Goal: Go to known website: Access a specific website the user already knows

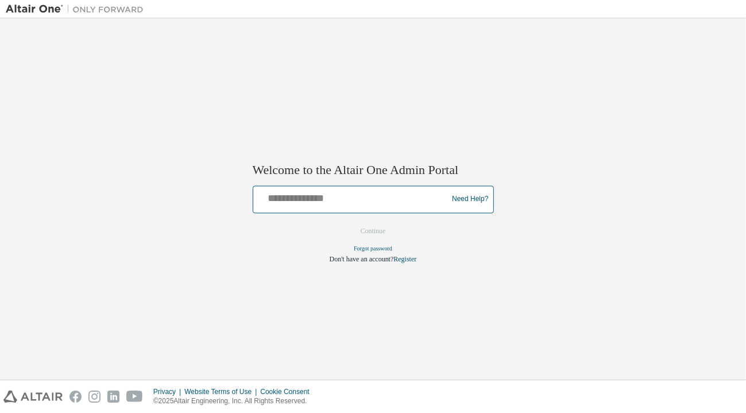
click at [310, 201] on input "text" at bounding box center [352, 196] width 189 height 17
type input "**********"
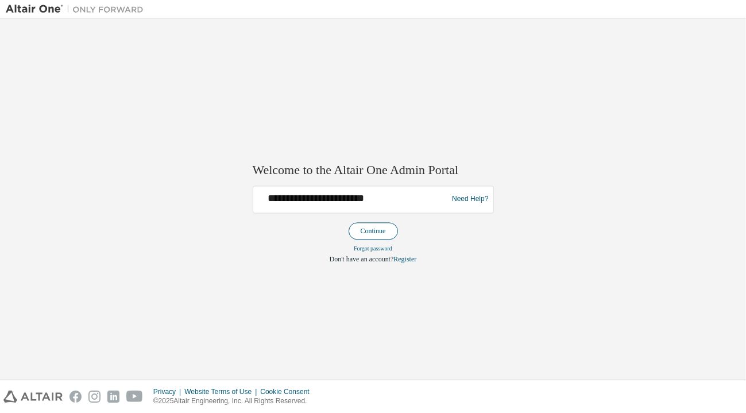
click at [371, 229] on button "Continue" at bounding box center [372, 230] width 49 height 17
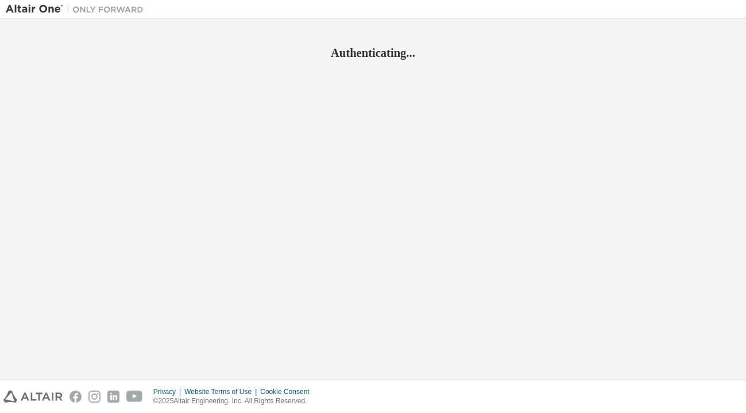
drag, startPoint x: 0, startPoint y: 0, endPoint x: 728, endPoint y: 42, distance: 729.2
click at [728, 42] on div "Authenticating..." at bounding box center [373, 42] width 734 height 37
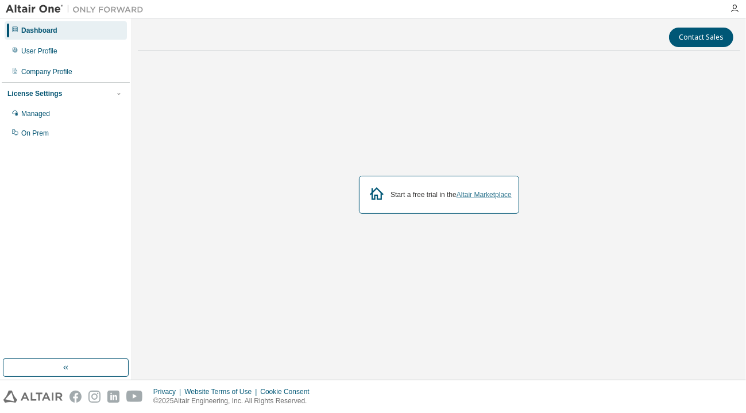
click at [483, 196] on link "Altair Marketplace" at bounding box center [483, 195] width 55 height 8
